Goal: Find specific page/section: Find specific page/section

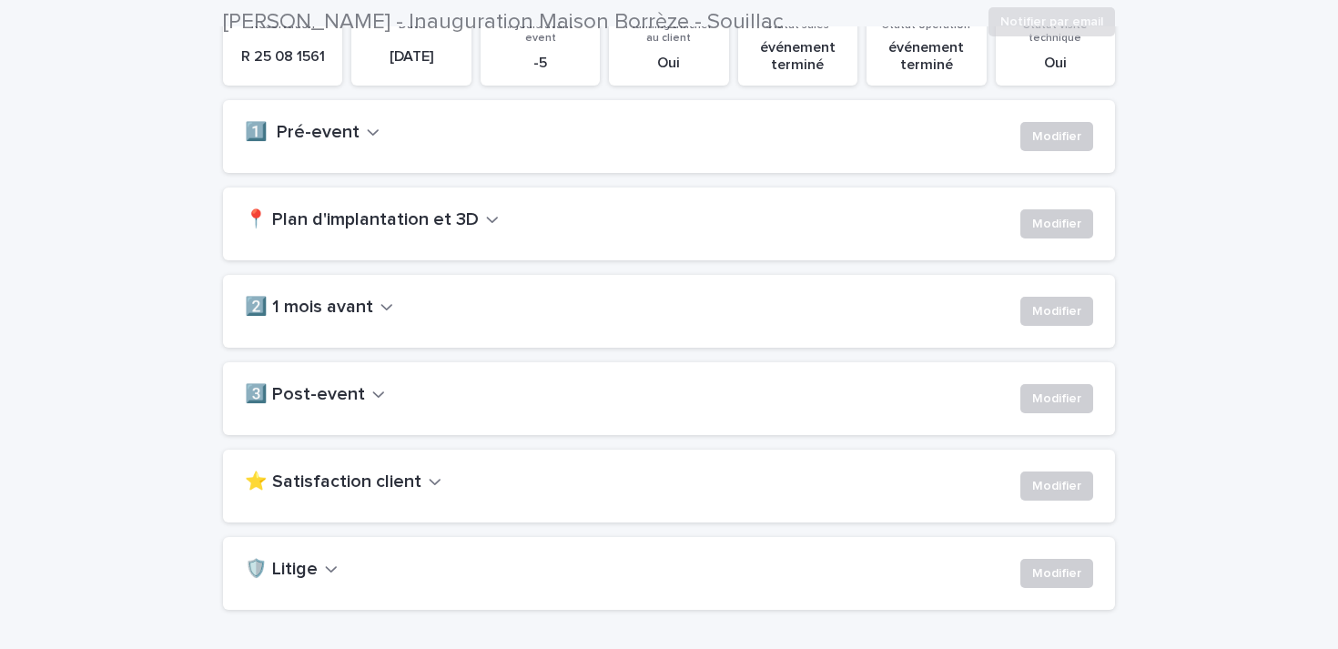
scroll to position [342, 0]
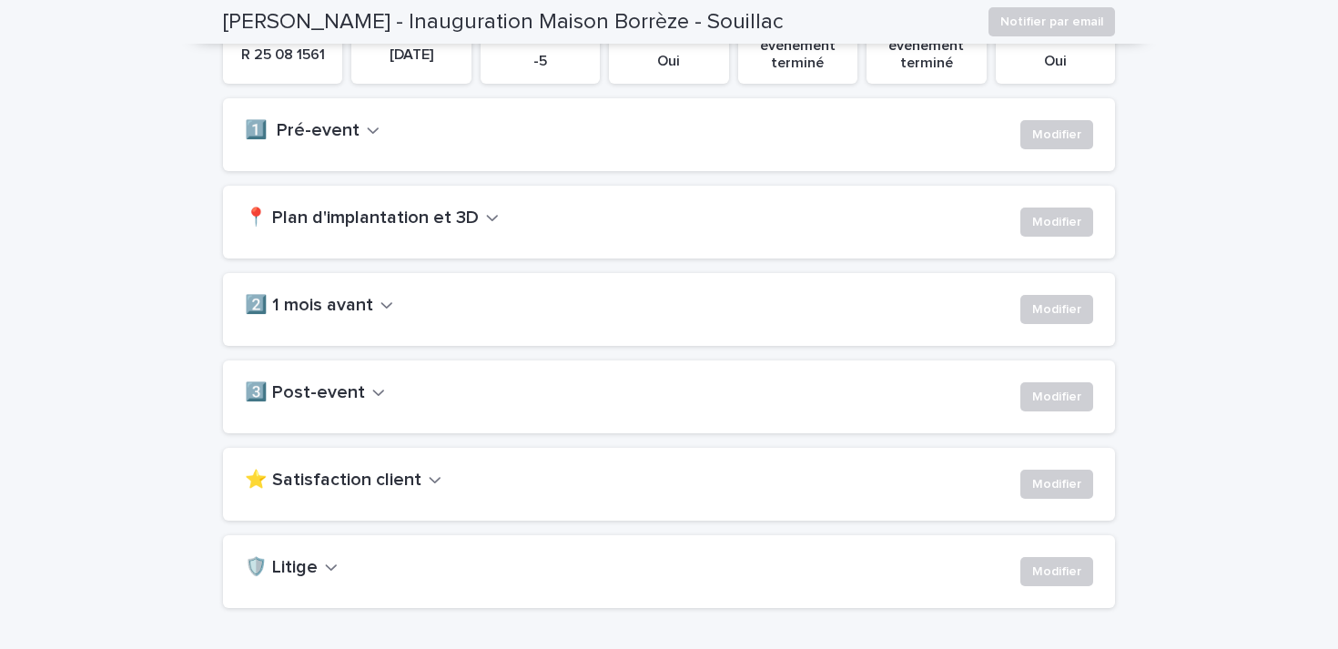
click at [372, 389] on icon "button" at bounding box center [378, 392] width 13 height 16
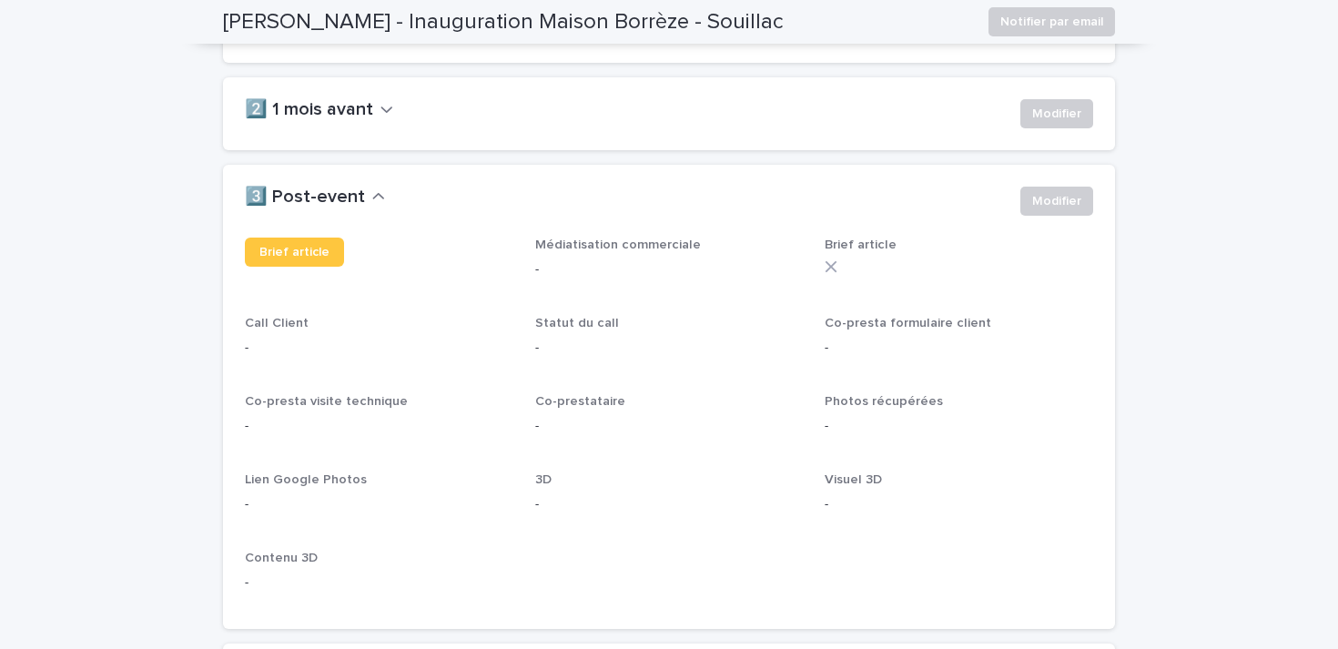
scroll to position [566, 0]
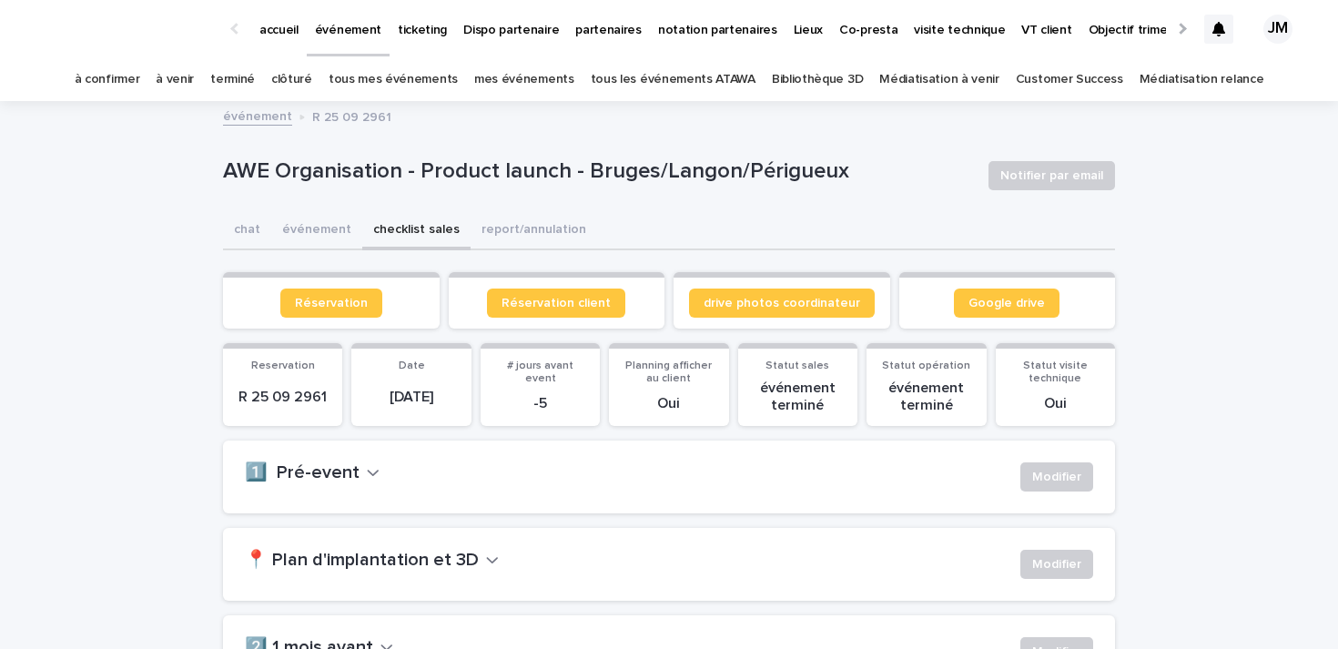
click at [195, 333] on div "**********" at bounding box center [669, 579] width 1338 height 953
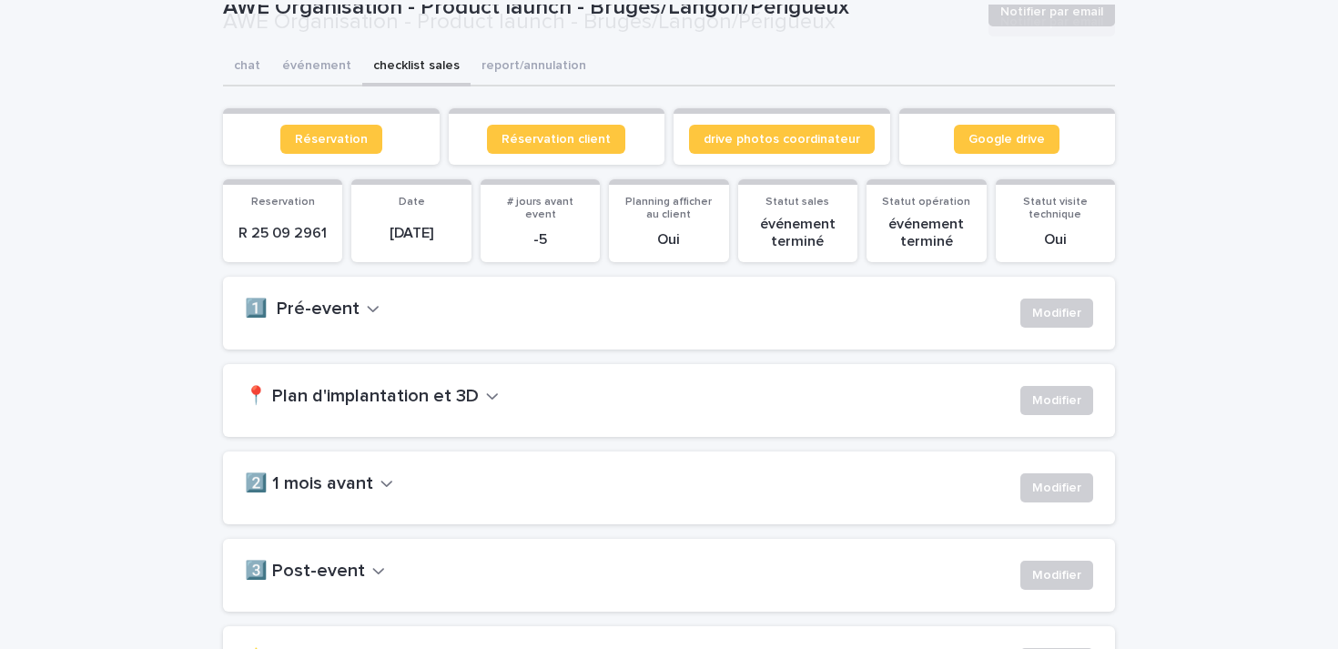
scroll to position [458, 0]
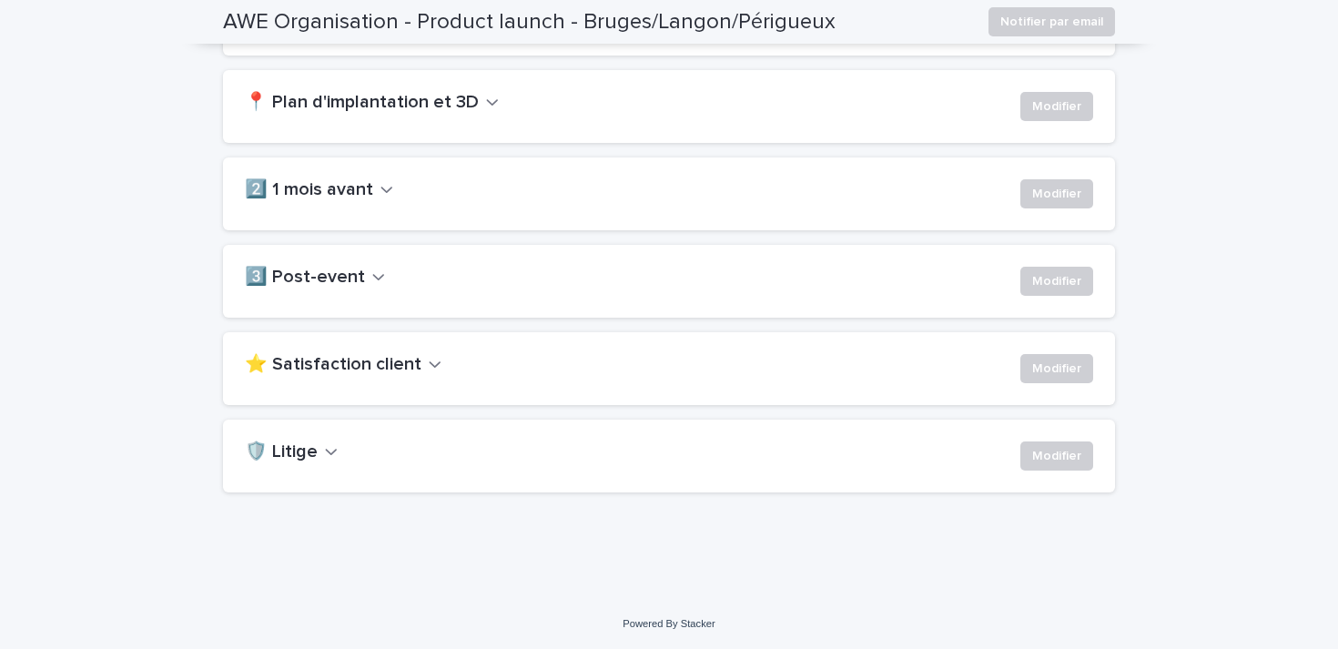
click at [354, 289] on div "3️⃣ Post-event Modifier" at bounding box center [669, 281] width 849 height 29
click at [351, 284] on h2 "3️⃣ Post-event" at bounding box center [305, 278] width 120 height 22
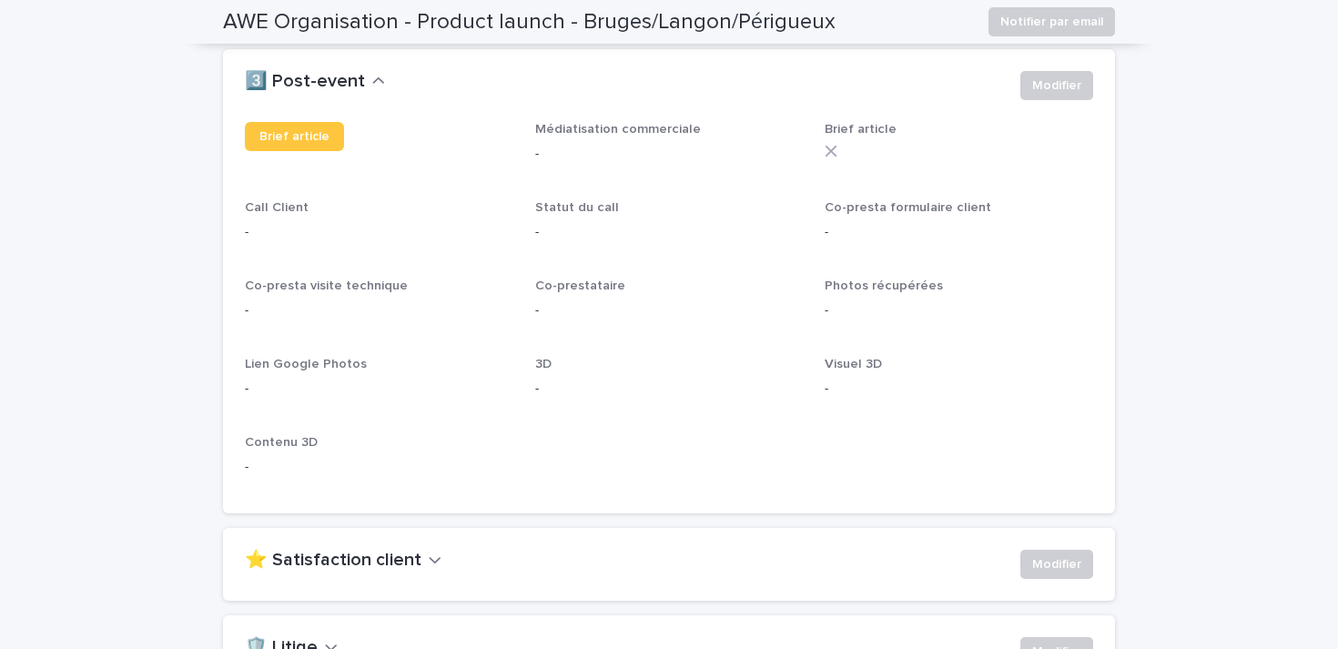
scroll to position [645, 0]
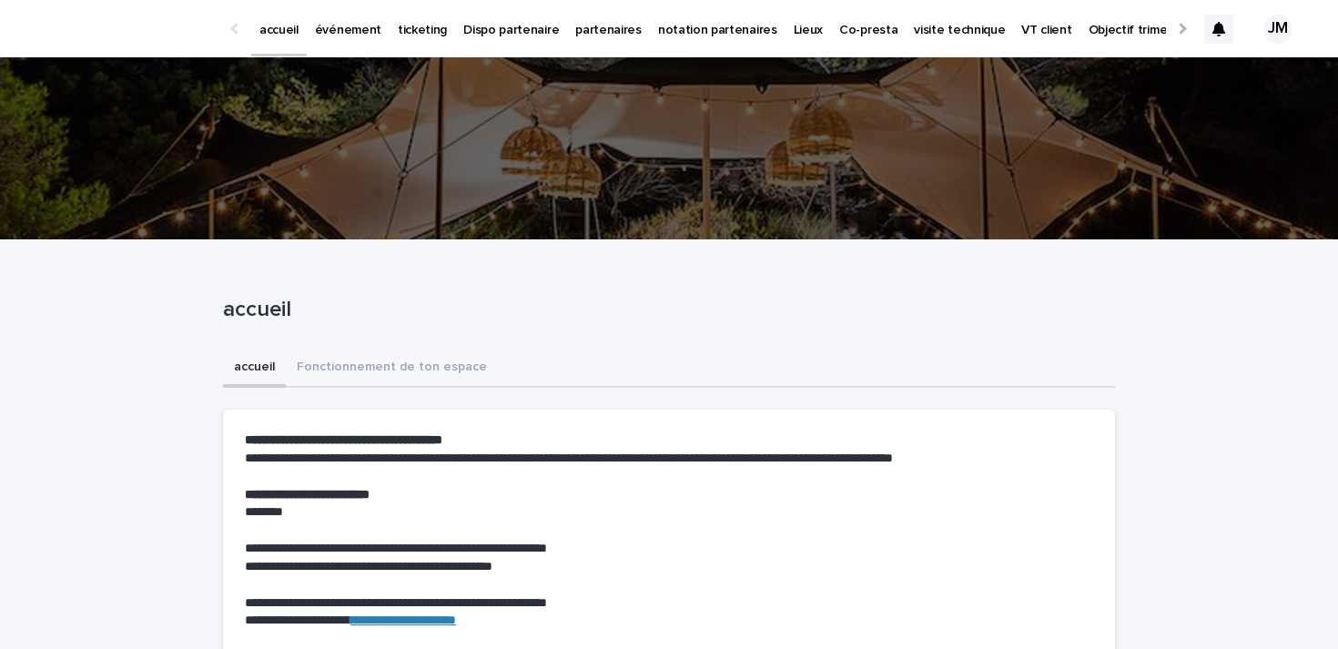
click at [408, 26] on p "ticketing" at bounding box center [422, 19] width 49 height 38
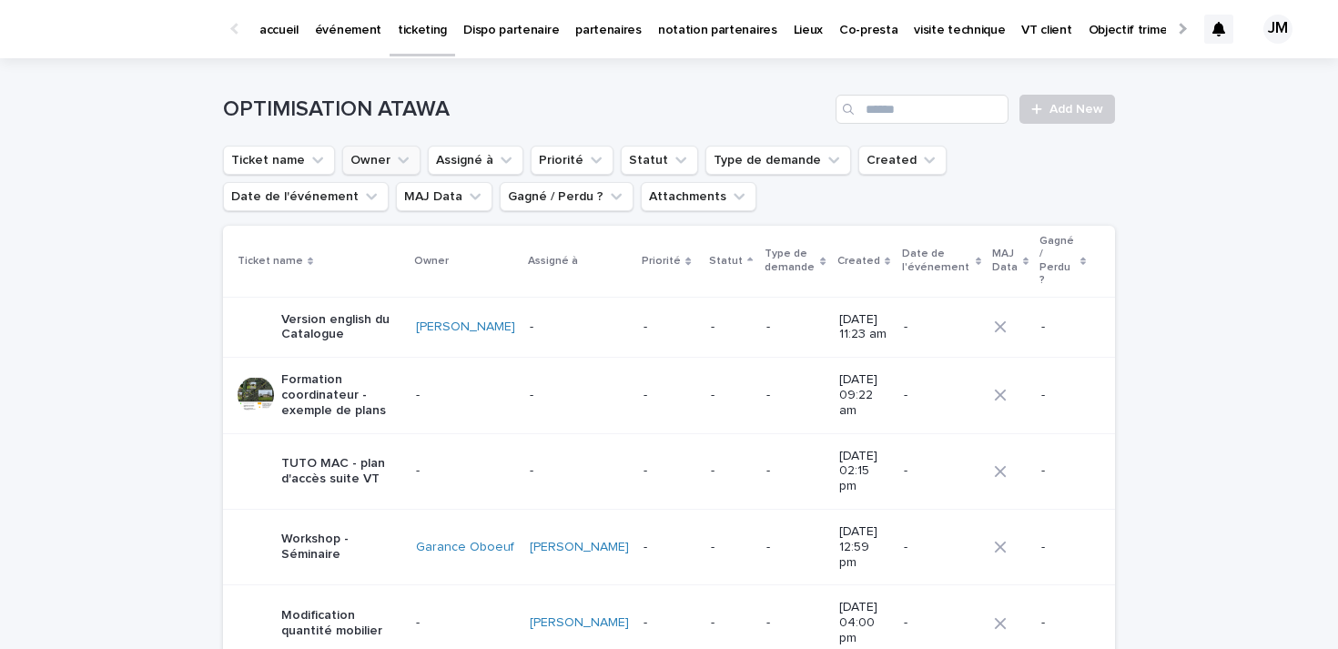
click at [367, 161] on button "Owner" at bounding box center [381, 160] width 78 height 29
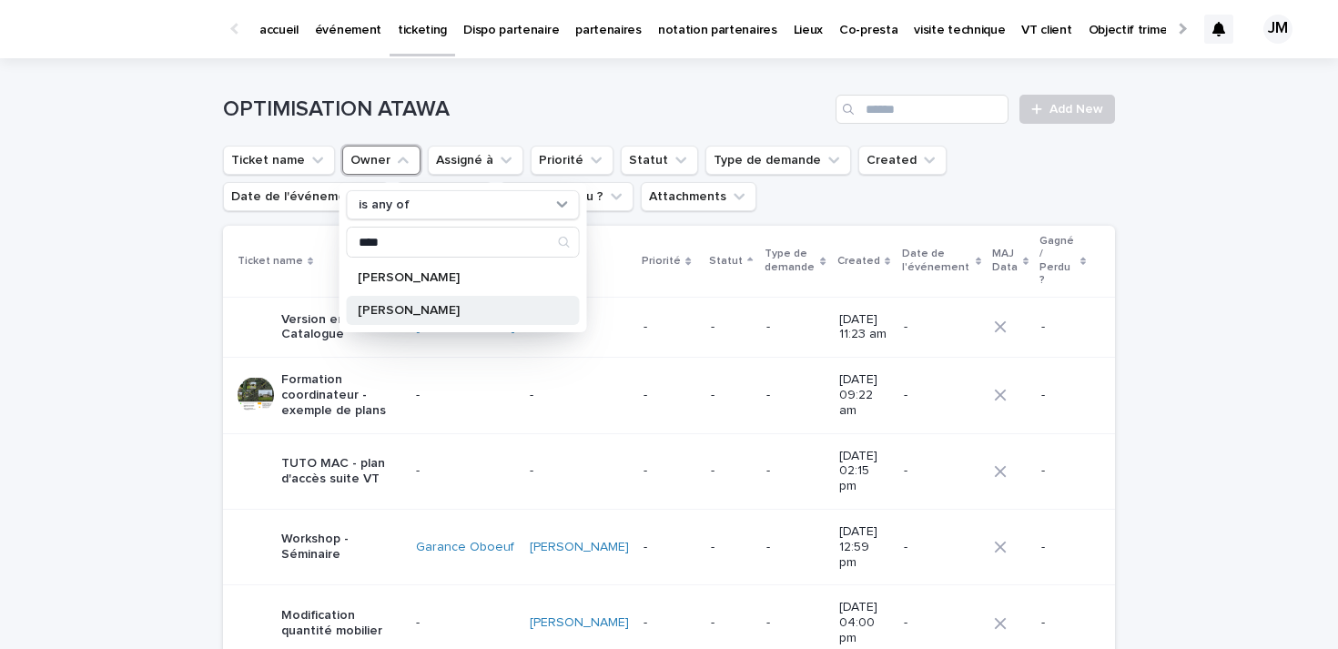
type input "****"
click at [383, 300] on div "[PERSON_NAME]" at bounding box center [463, 310] width 233 height 29
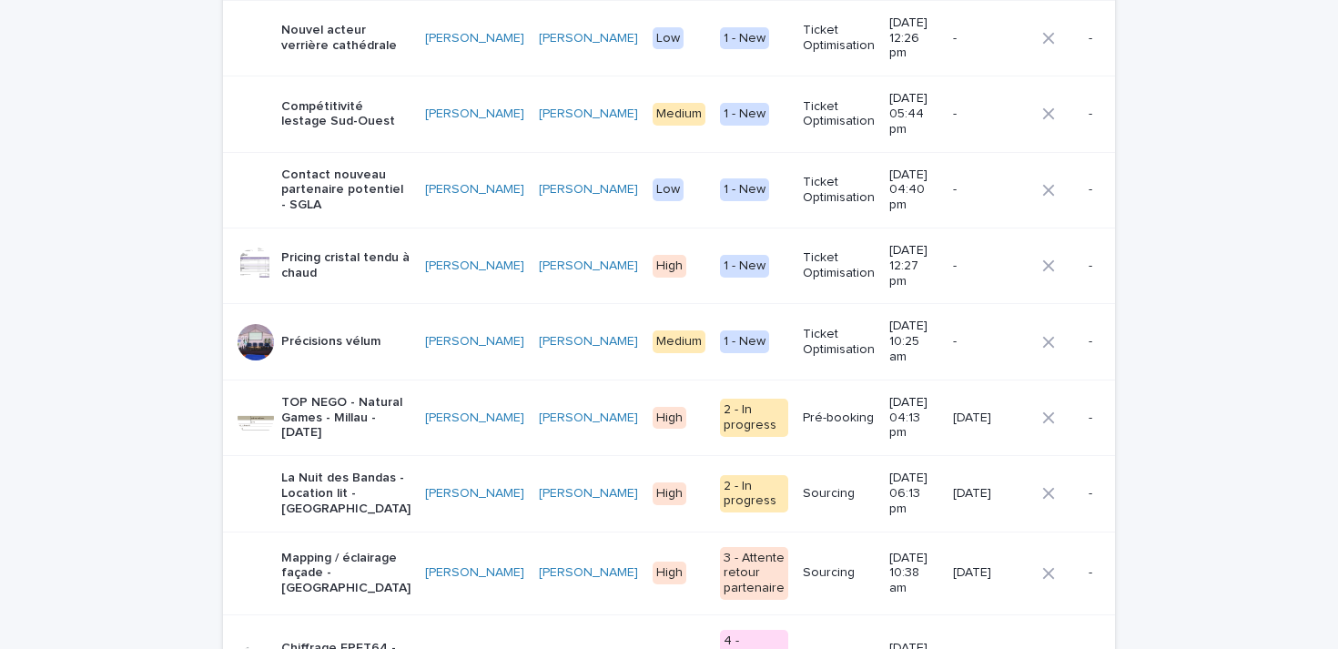
scroll to position [290, 0]
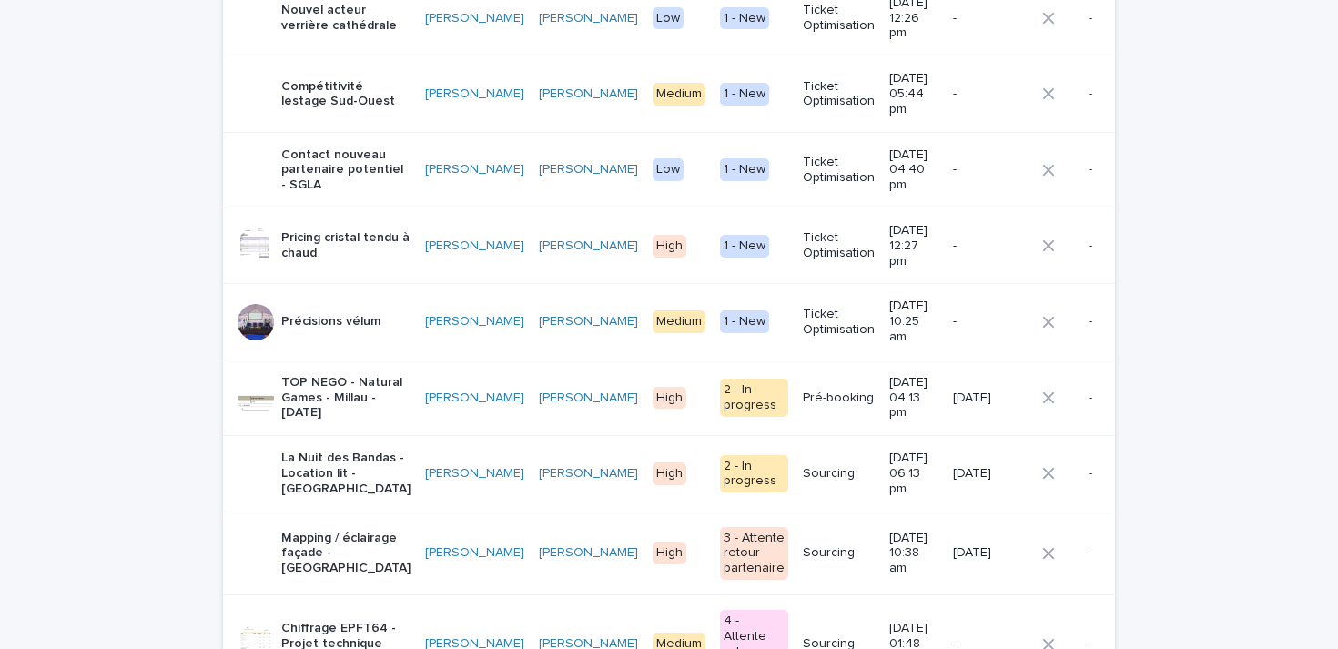
click at [289, 375] on p "TOP NEGO - Natural Games - Millau - [DATE]" at bounding box center [345, 398] width 129 height 46
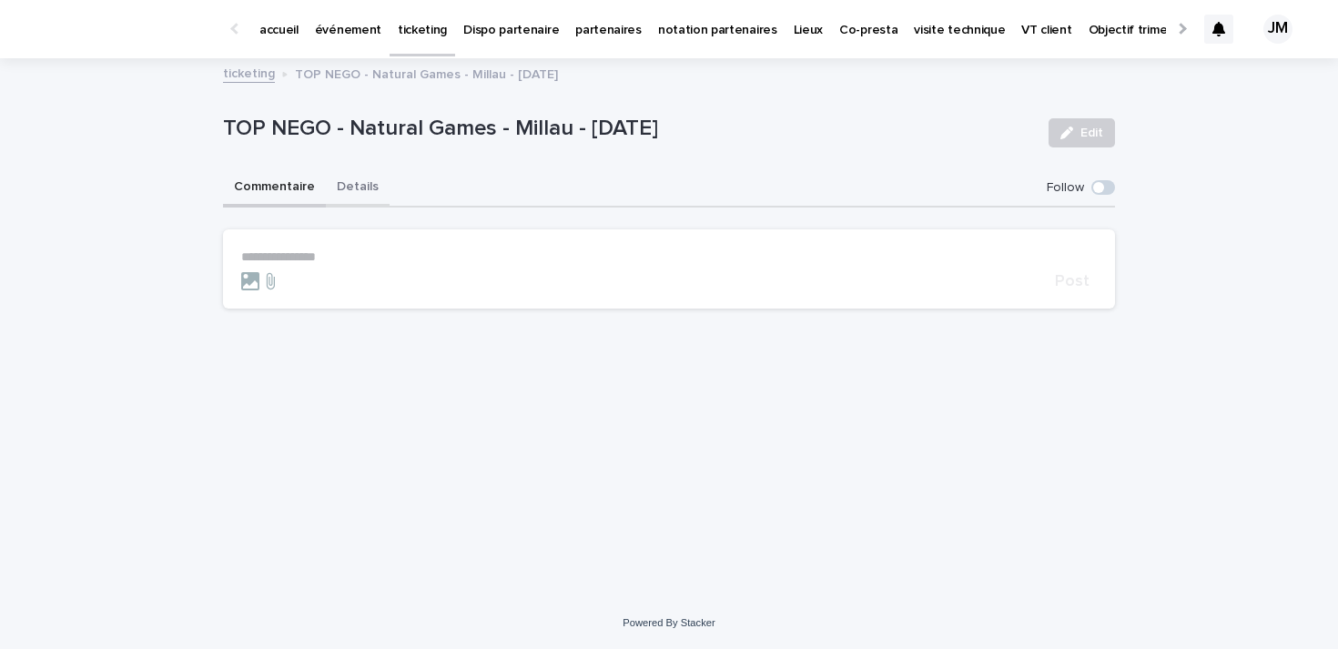
click at [356, 177] on button "Details" at bounding box center [358, 188] width 64 height 38
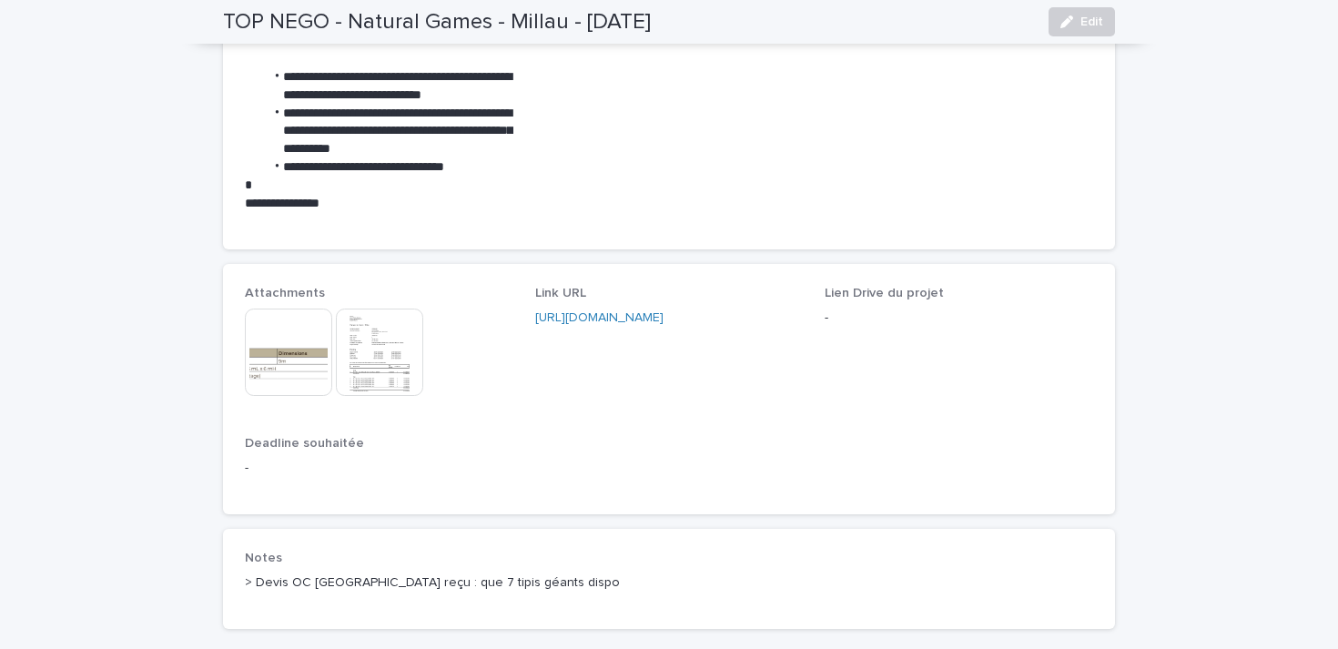
scroll to position [1503, 0]
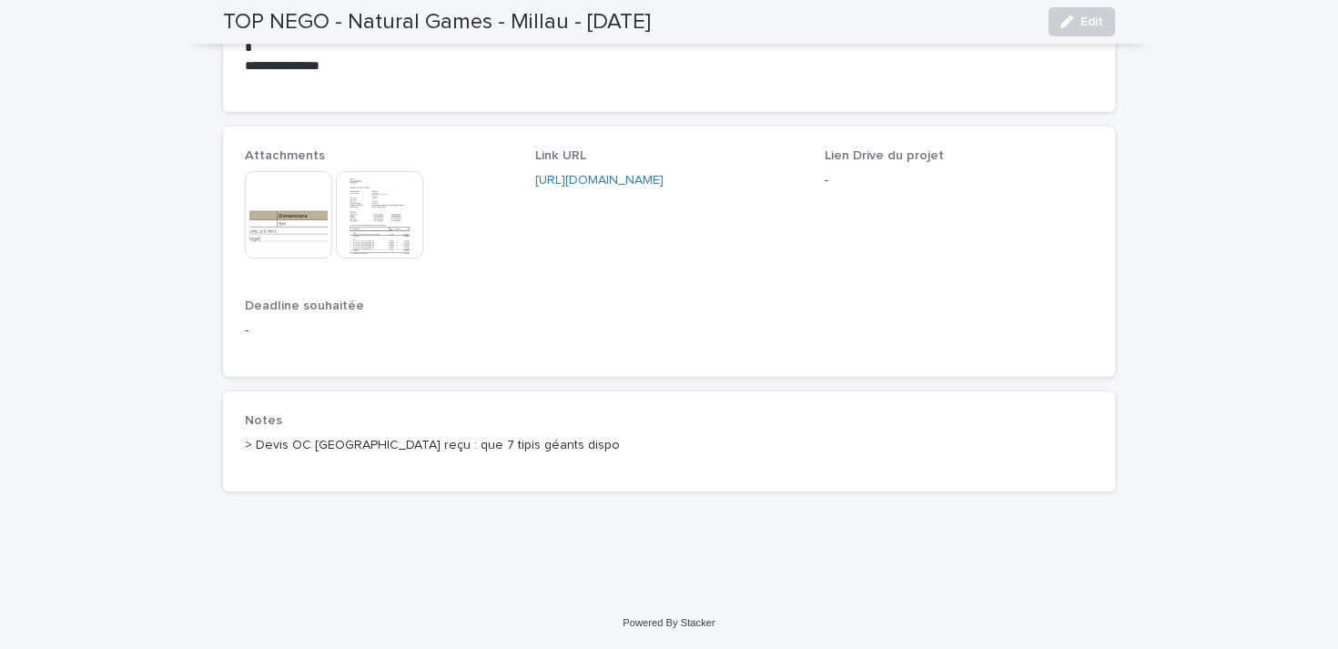
click at [300, 194] on img at bounding box center [288, 214] width 87 height 87
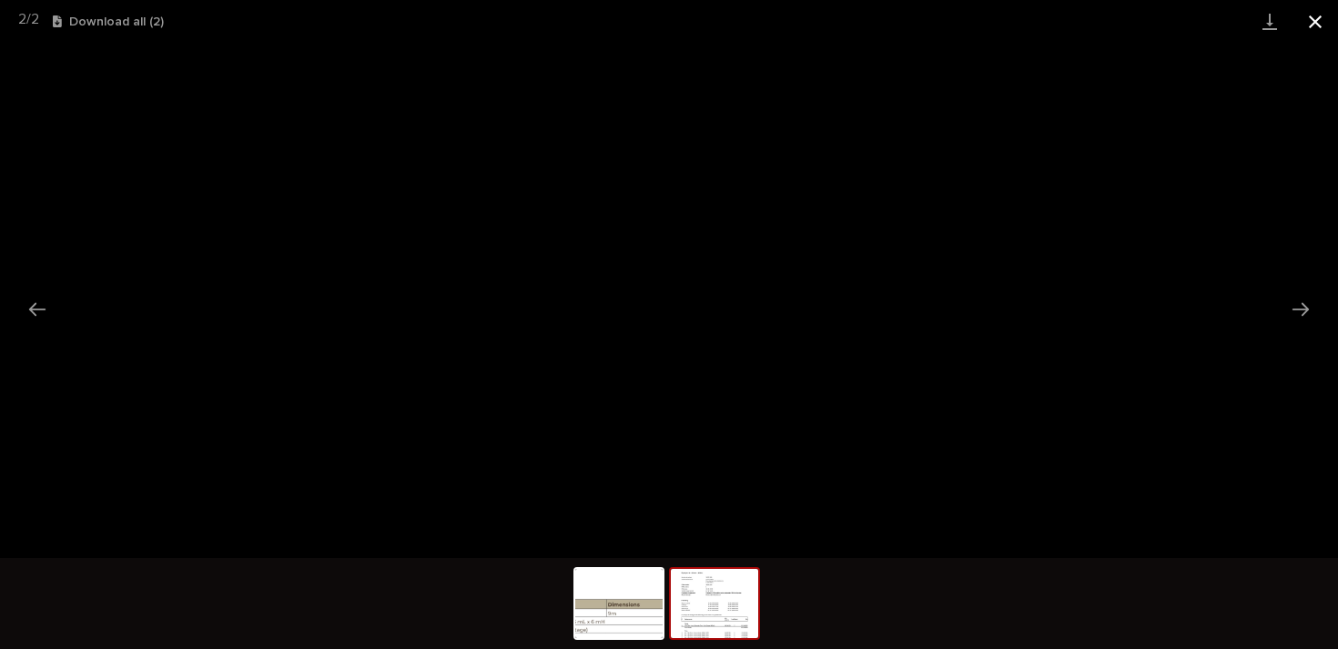
click at [1317, 23] on button "Close gallery" at bounding box center [1316, 21] width 46 height 43
